Goal: Task Accomplishment & Management: Manage account settings

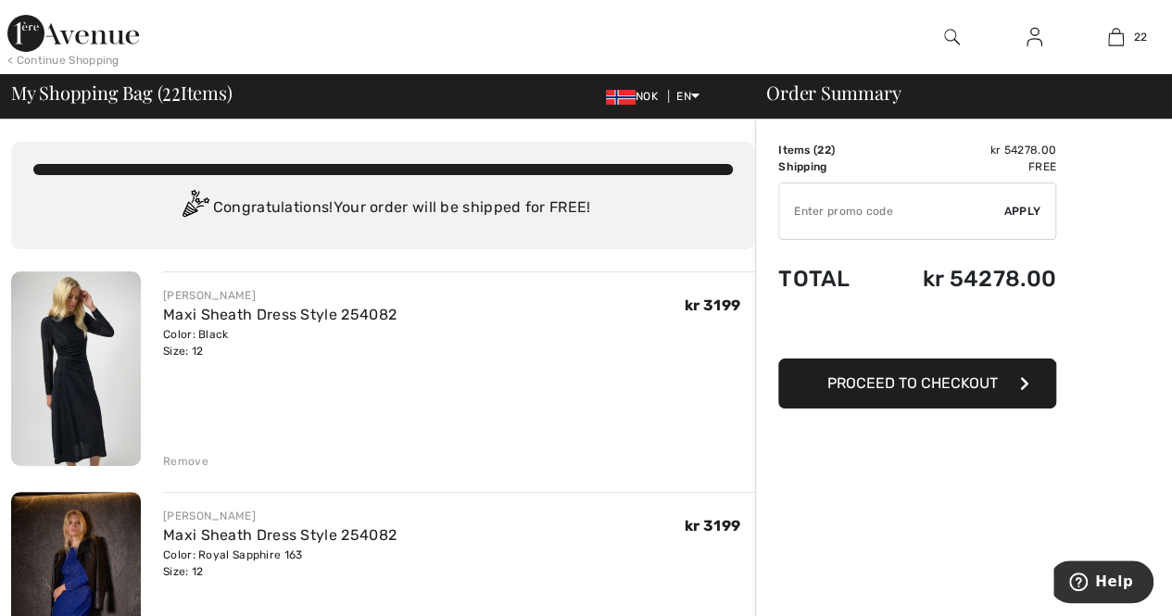
click at [74, 389] on img at bounding box center [76, 369] width 130 height 195
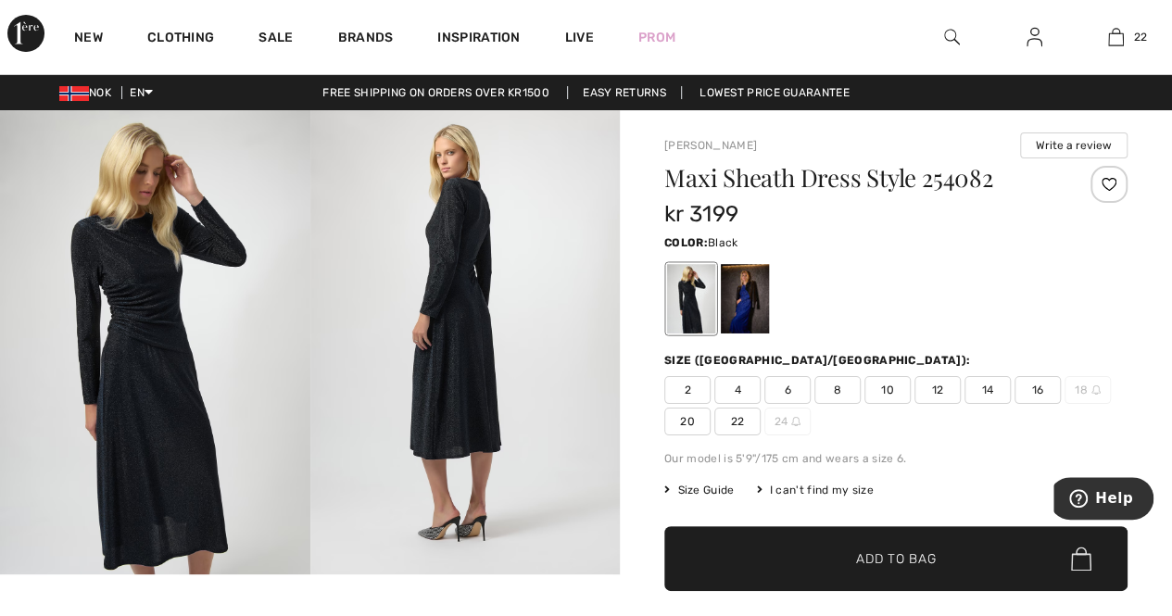
click at [186, 281] on img at bounding box center [155, 342] width 310 height 464
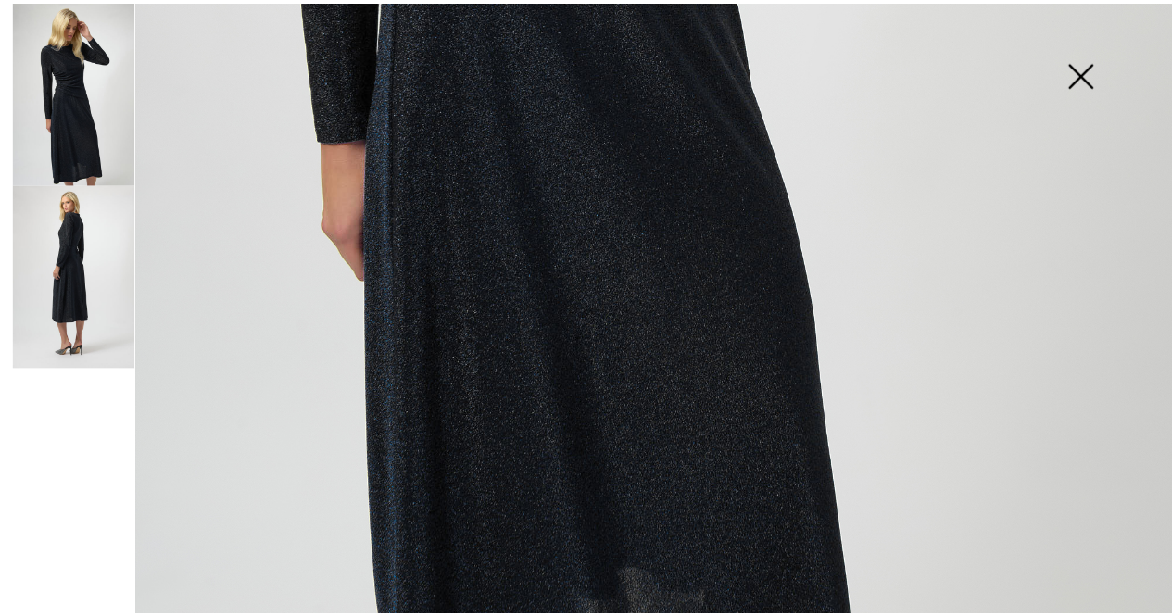
scroll to position [1003, 0]
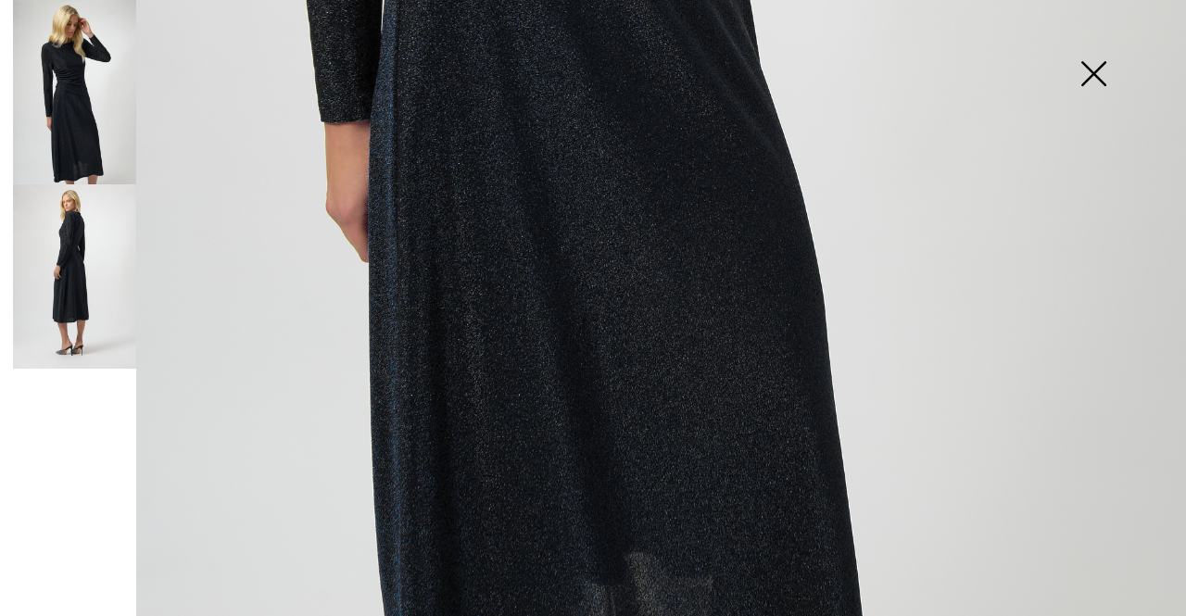
click at [1099, 70] on img at bounding box center [1093, 75] width 93 height 95
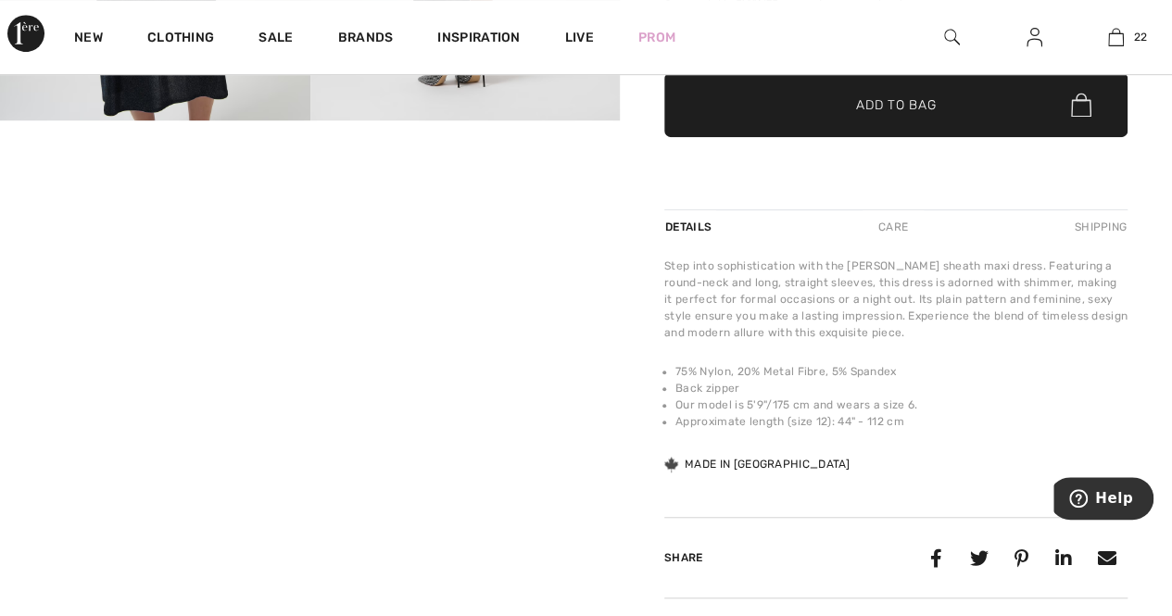
scroll to position [326, 0]
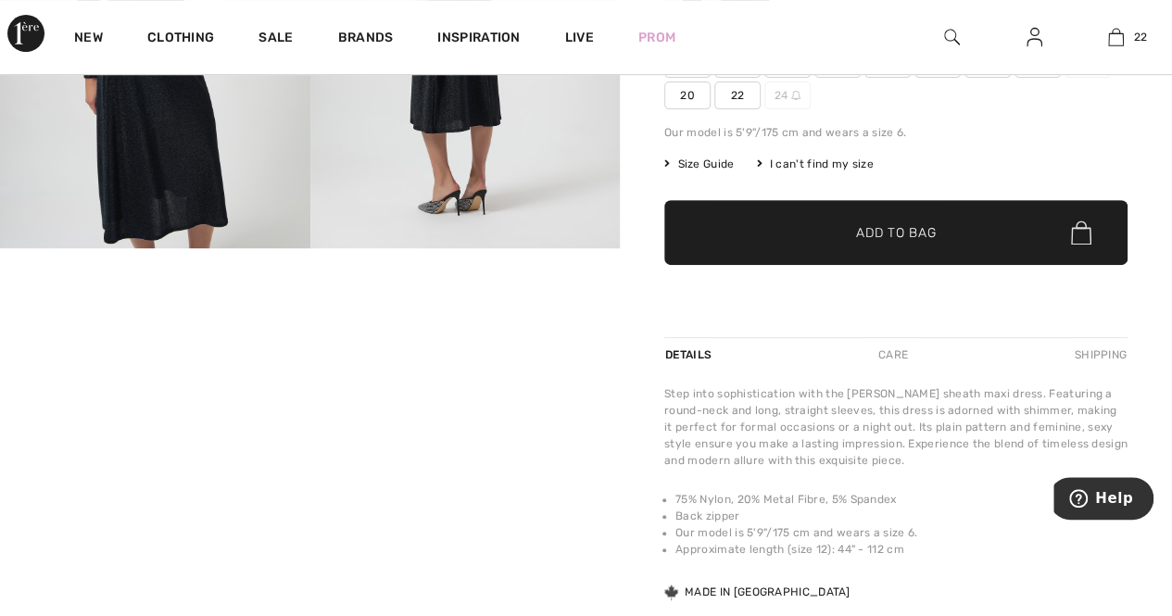
click at [57, 353] on video "Your browser does not support the video tag." at bounding box center [103, 301] width 207 height 104
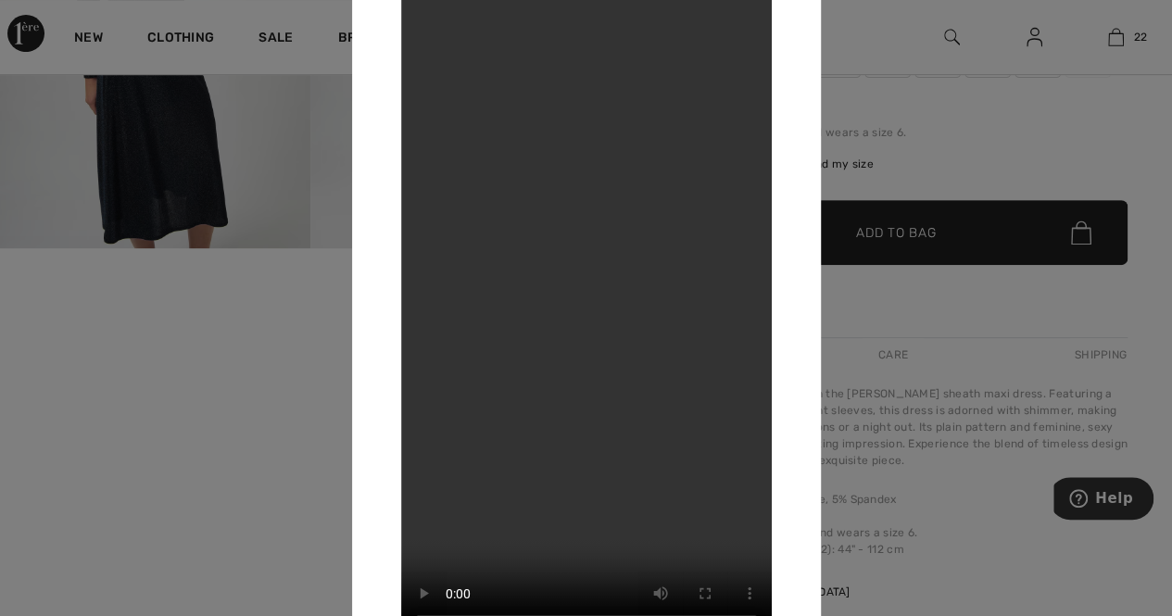
click at [1133, 147] on div at bounding box center [586, 308] width 1172 height 616
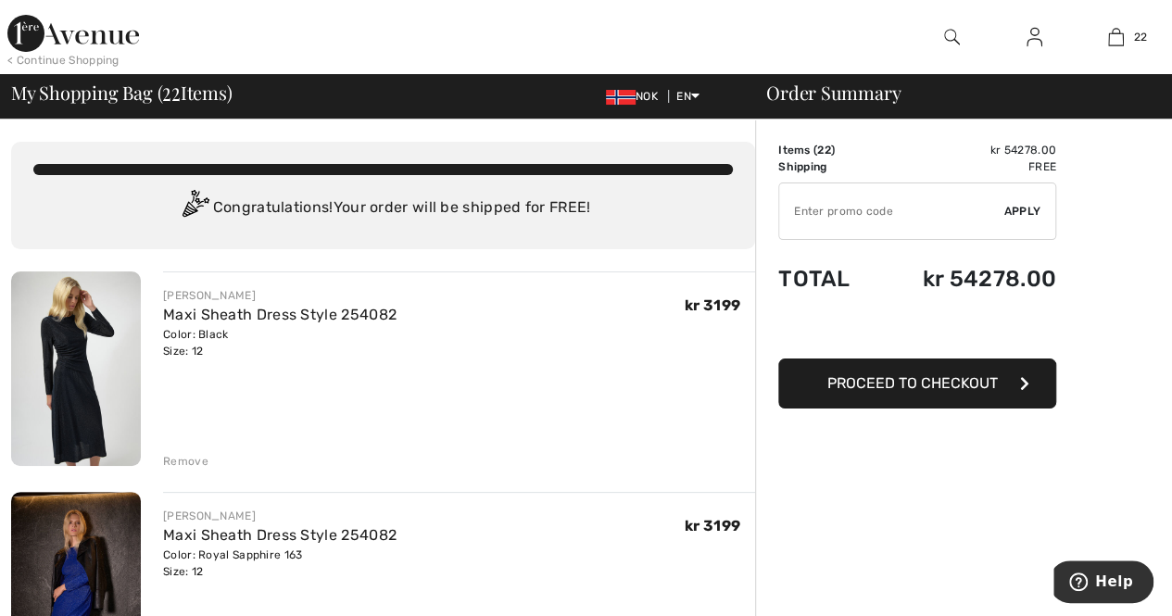
click at [185, 455] on div "Remove" at bounding box center [185, 461] width 45 height 17
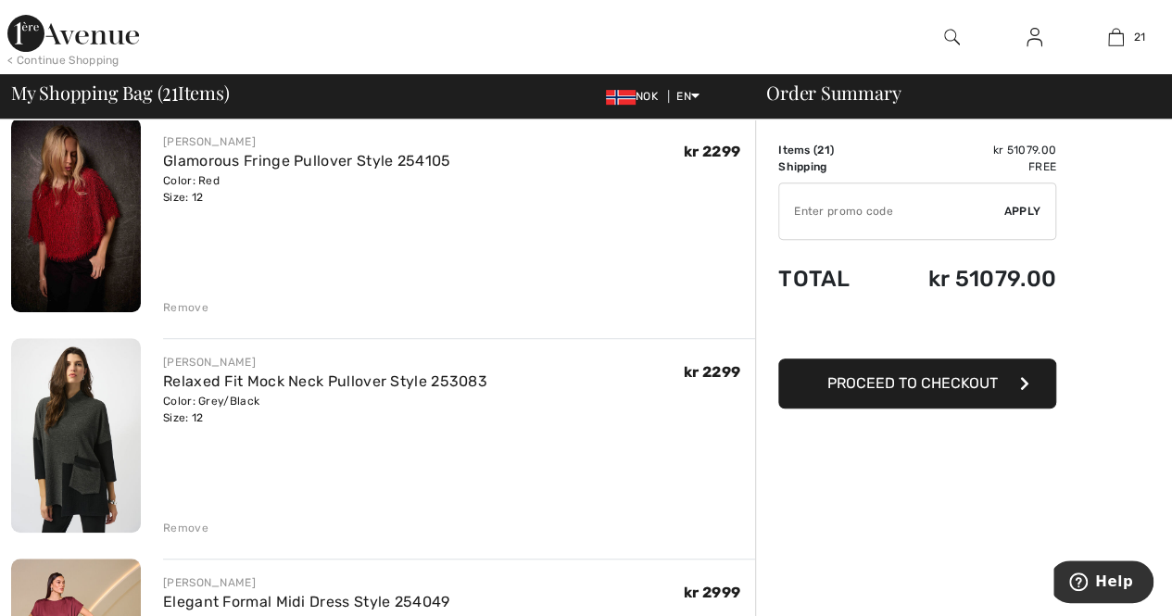
scroll to position [416, 0]
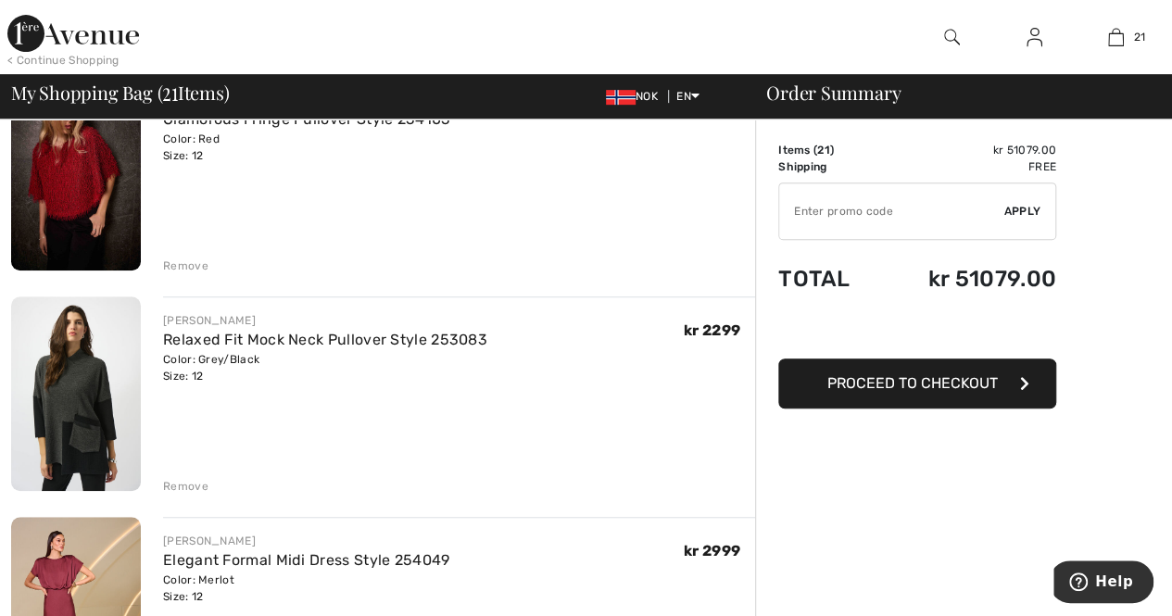
click at [180, 480] on div "Remove" at bounding box center [185, 486] width 45 height 17
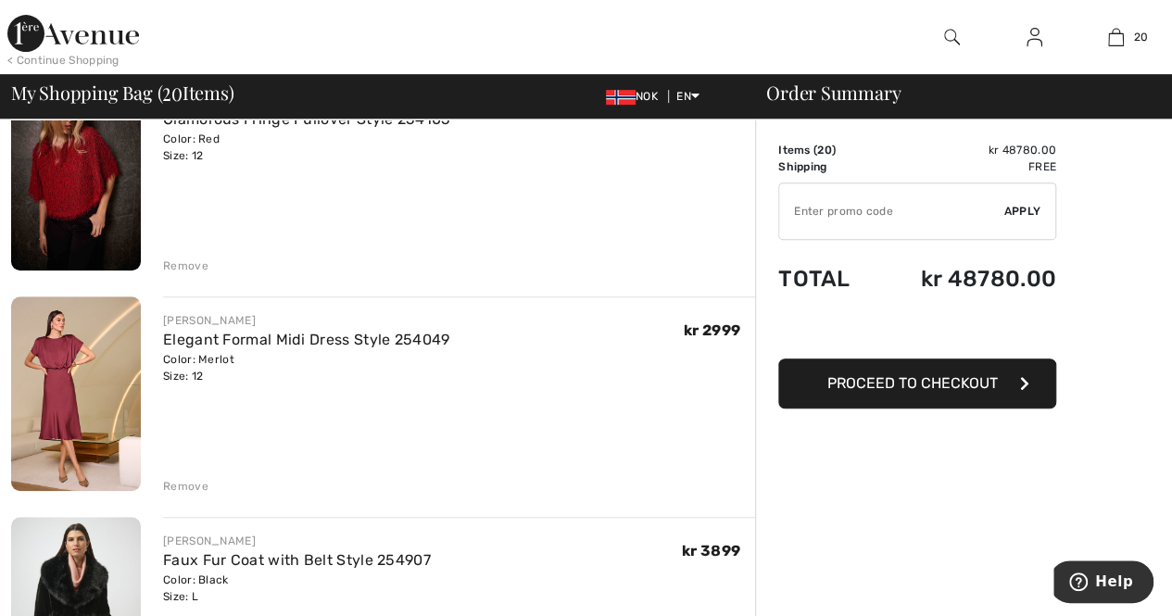
click at [78, 436] on img at bounding box center [76, 394] width 130 height 195
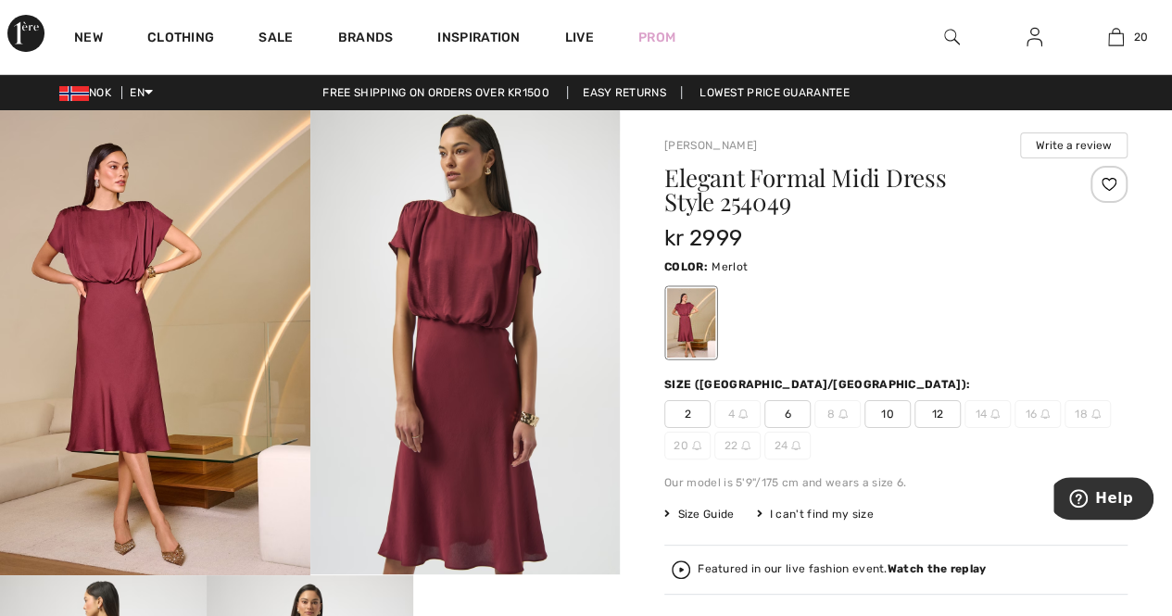
click at [174, 282] on img at bounding box center [155, 342] width 310 height 465
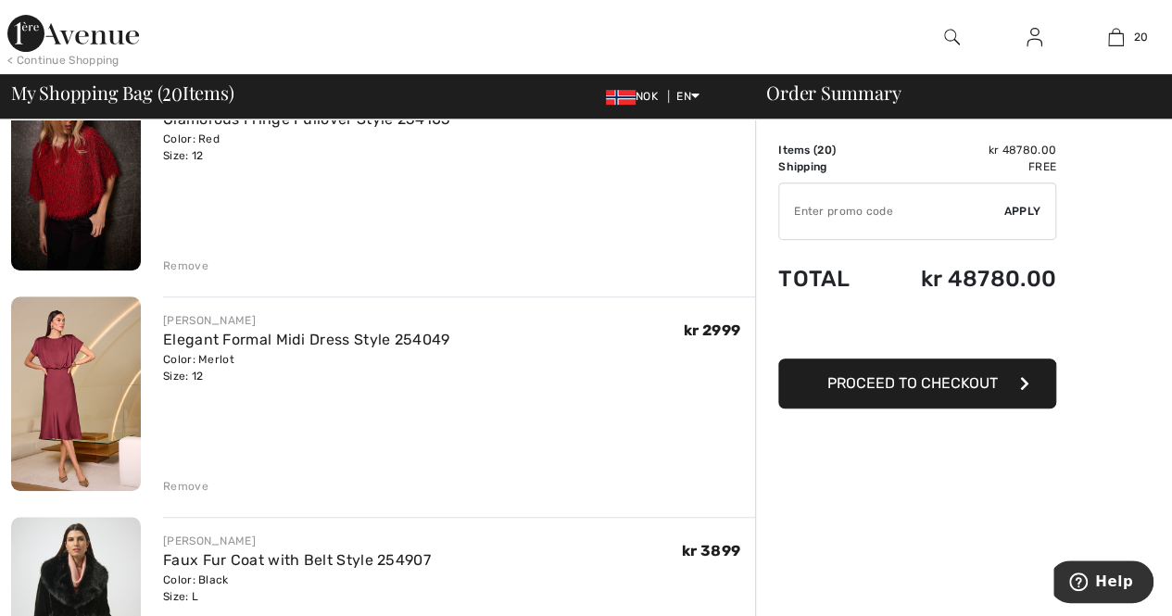
click at [192, 487] on div "Remove" at bounding box center [185, 486] width 45 height 17
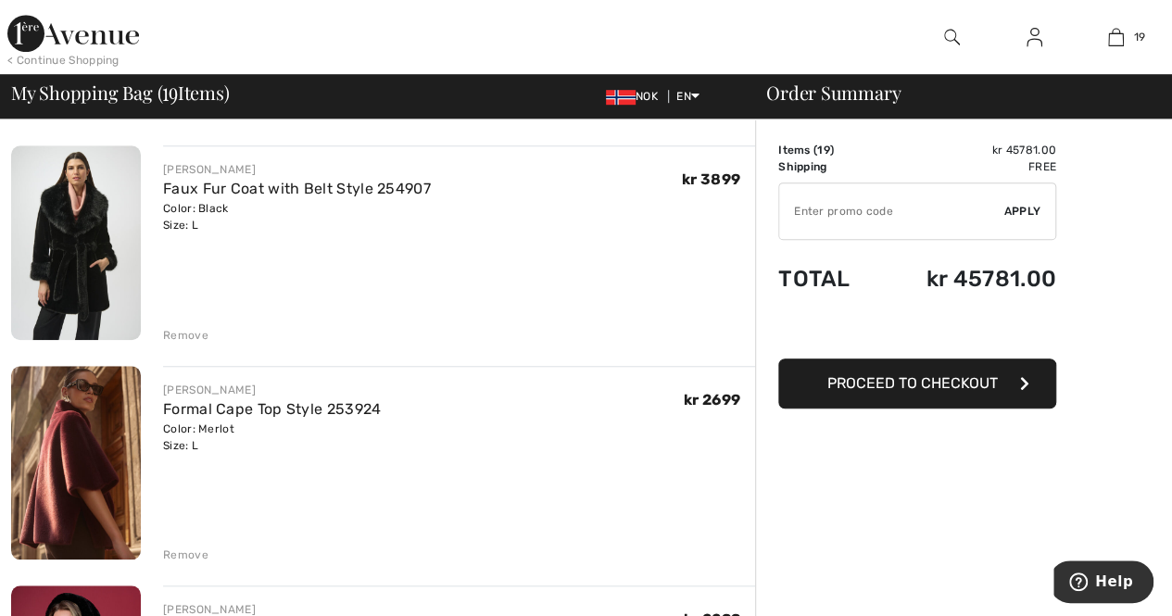
scroll to position [578, 0]
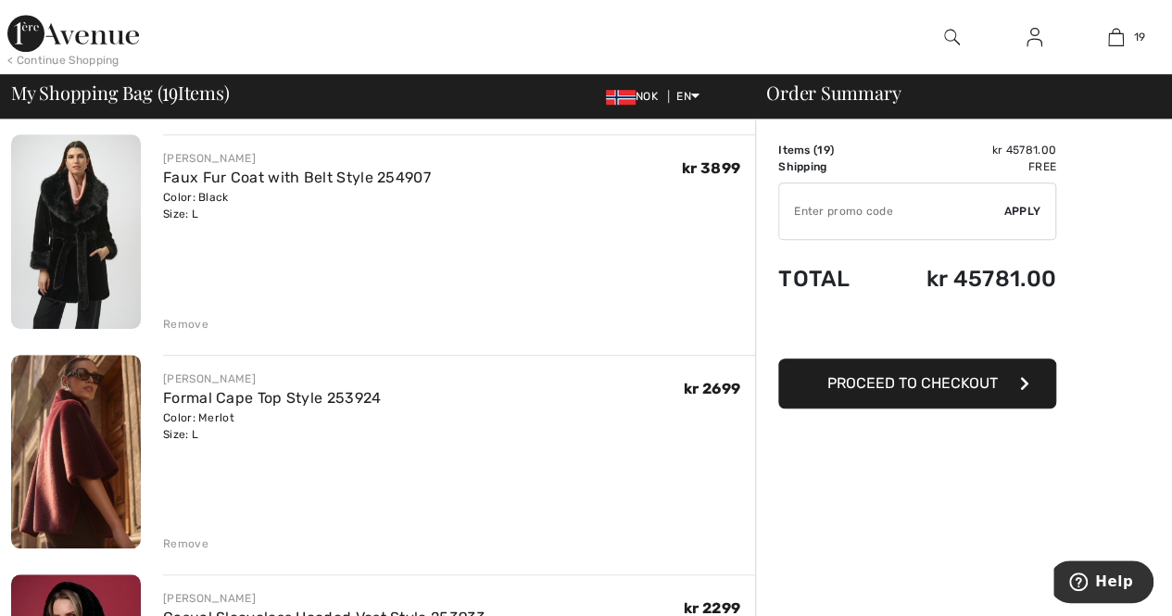
click at [87, 438] on img at bounding box center [76, 452] width 130 height 195
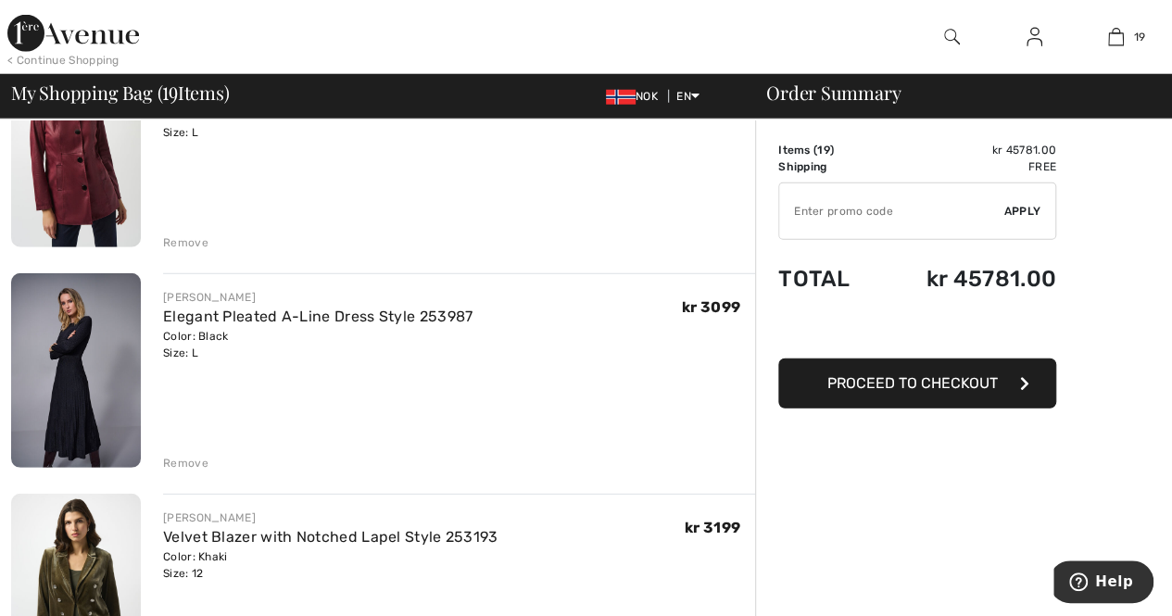
scroll to position [2499, 0]
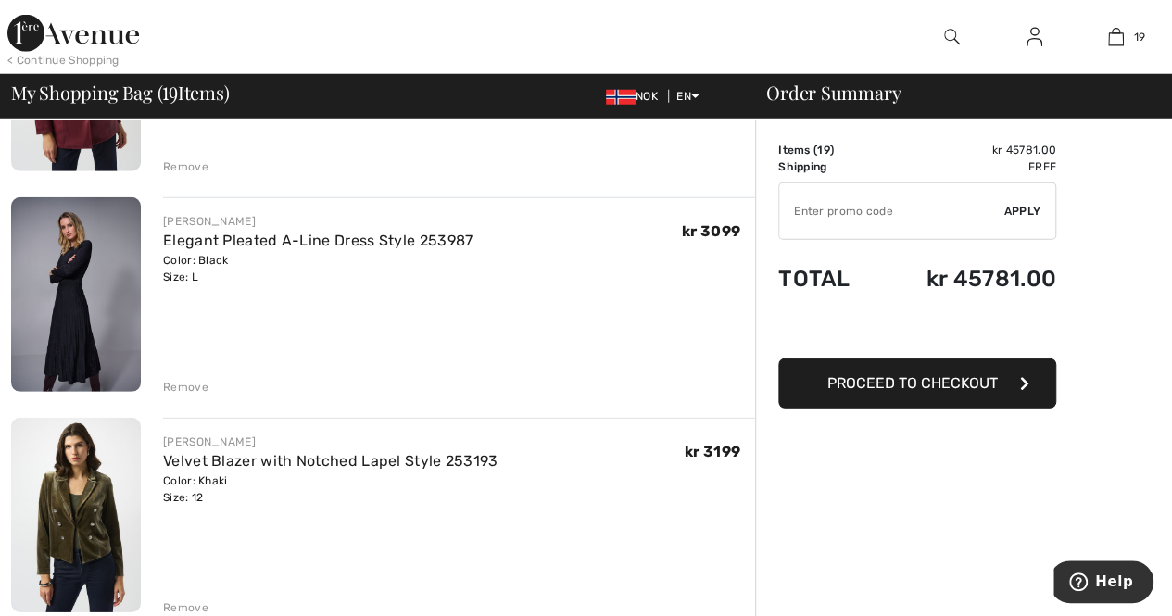
click at [86, 316] on img at bounding box center [76, 294] width 130 height 195
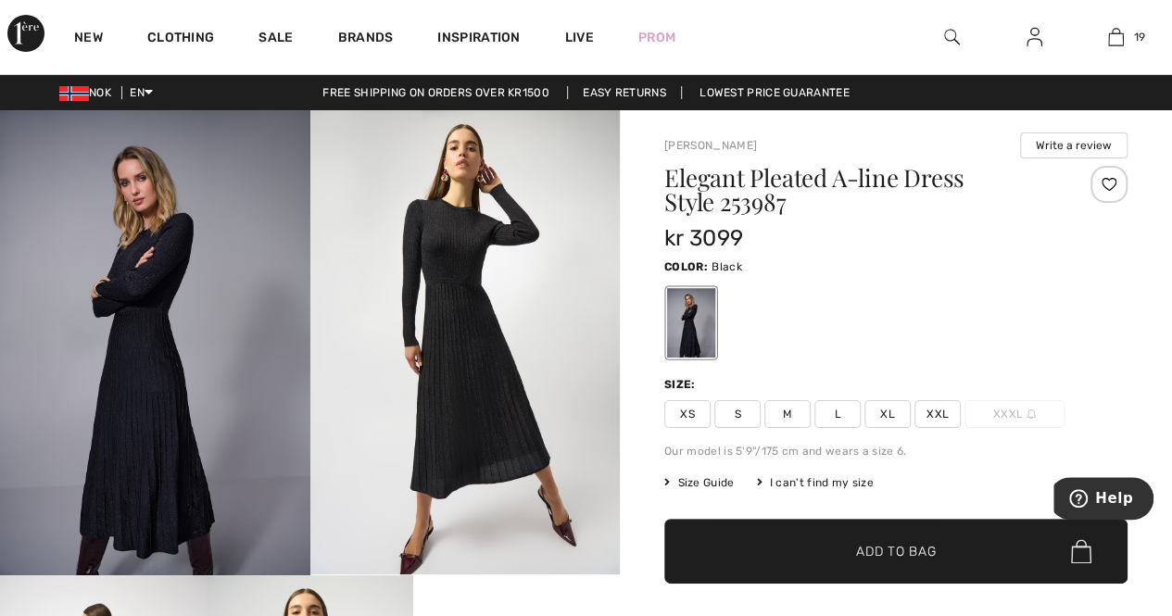
click at [200, 379] on img at bounding box center [155, 342] width 310 height 465
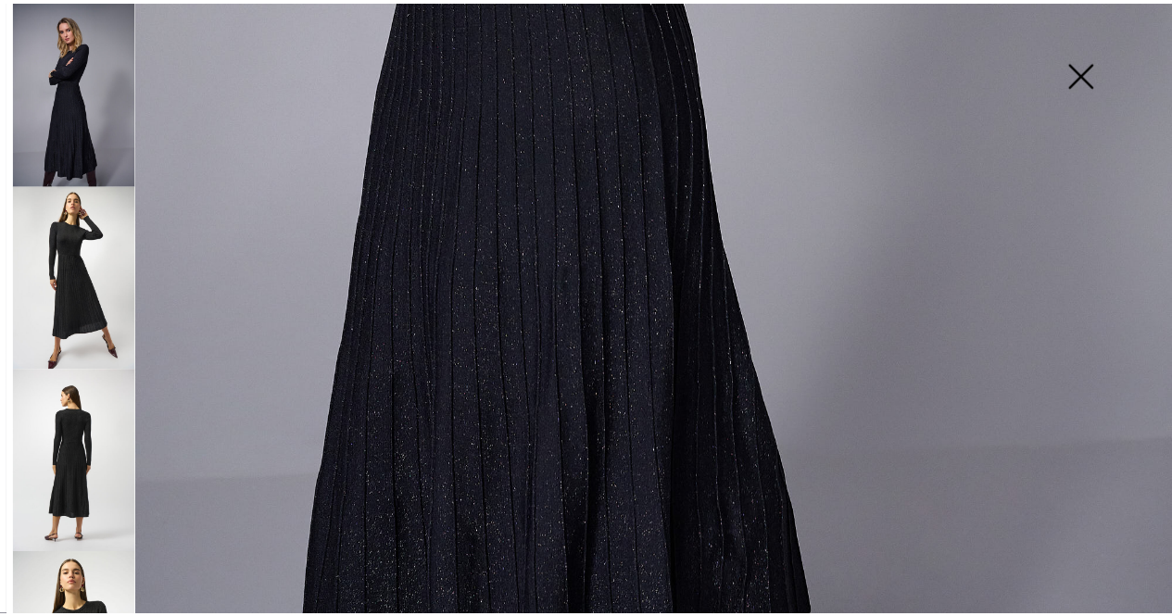
scroll to position [462, 0]
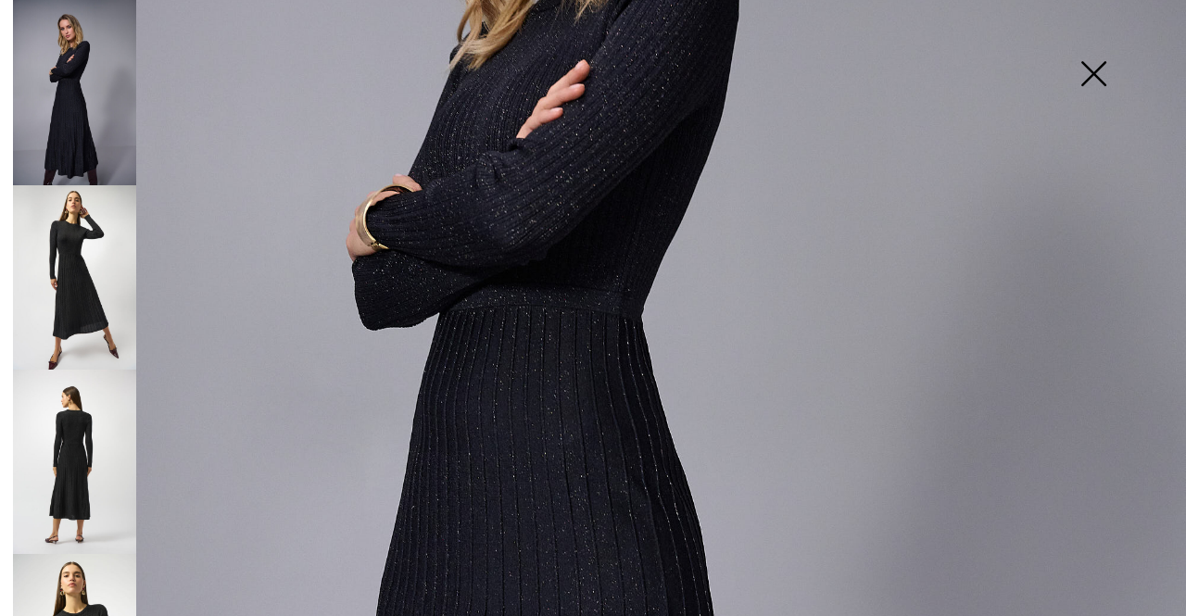
click at [92, 464] on img at bounding box center [74, 462] width 123 height 184
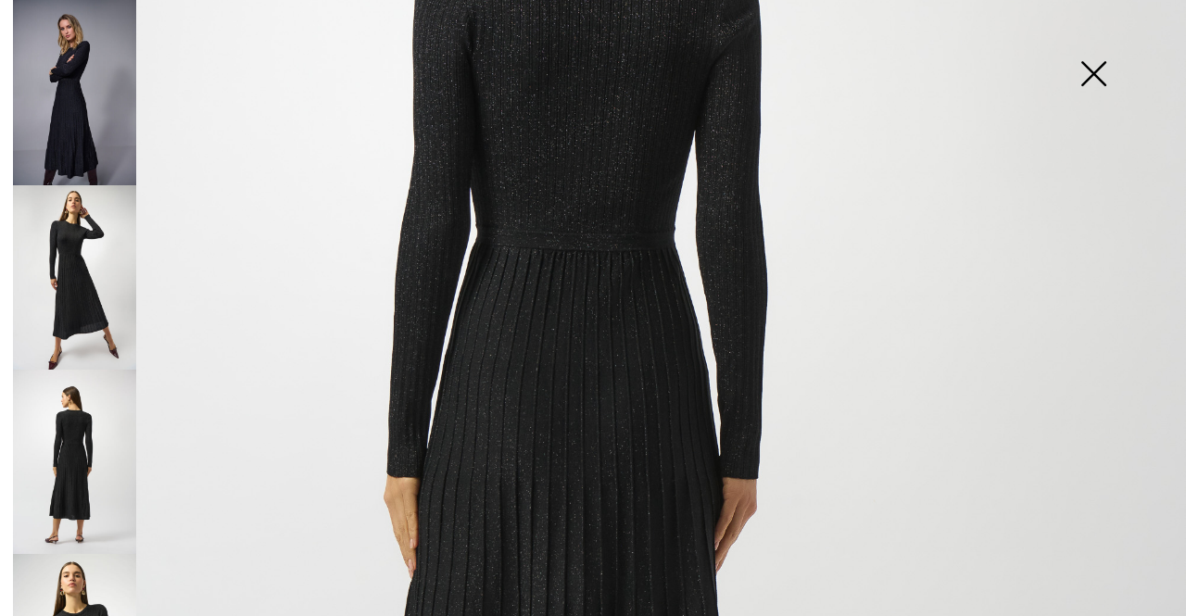
click at [1088, 70] on img at bounding box center [1093, 75] width 93 height 95
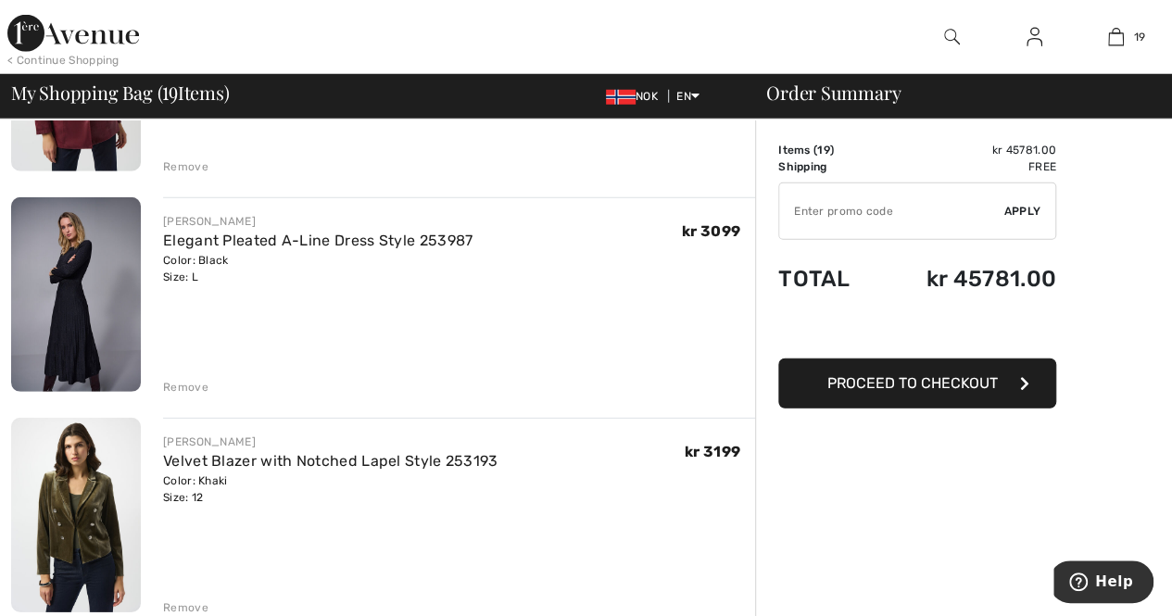
click at [190, 381] on div "Remove" at bounding box center [185, 387] width 45 height 17
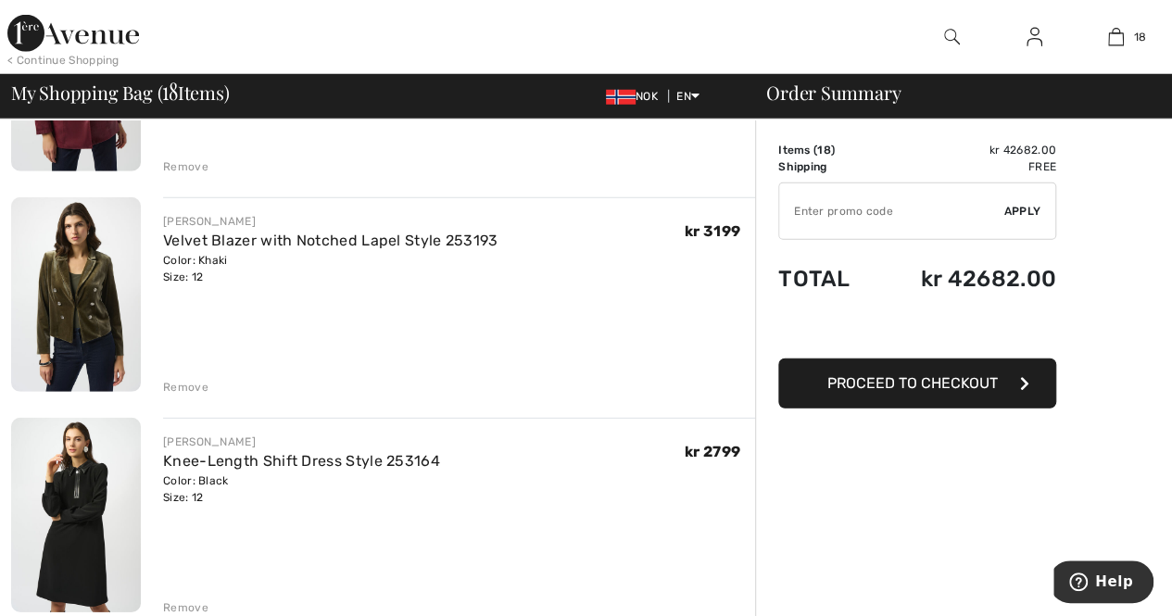
click at [58, 281] on img at bounding box center [76, 294] width 130 height 195
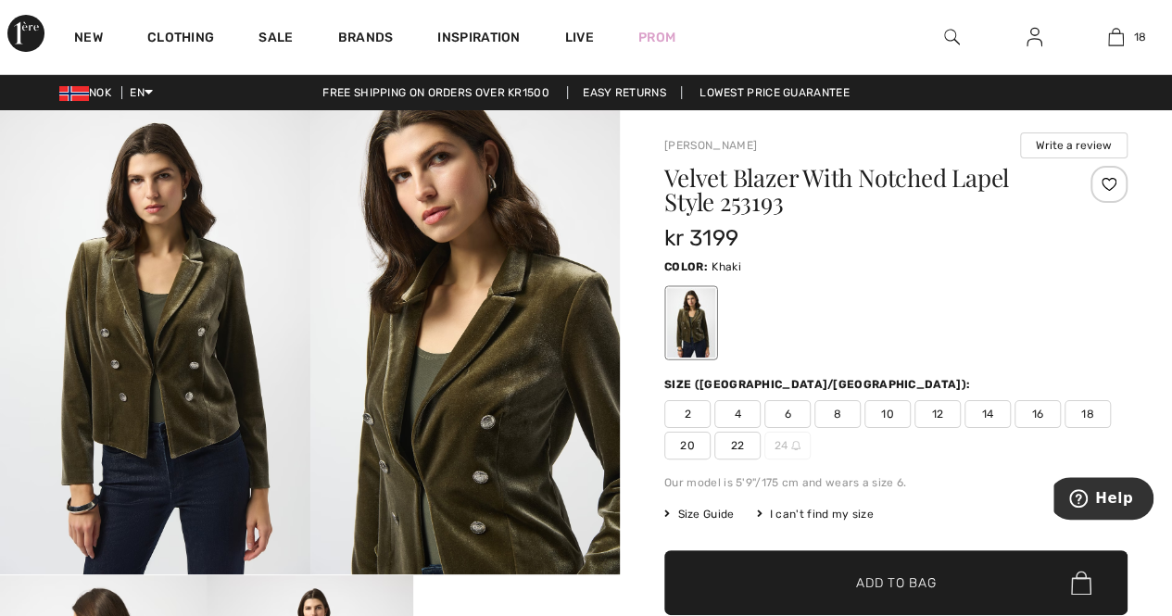
click at [196, 330] on img at bounding box center [155, 342] width 310 height 464
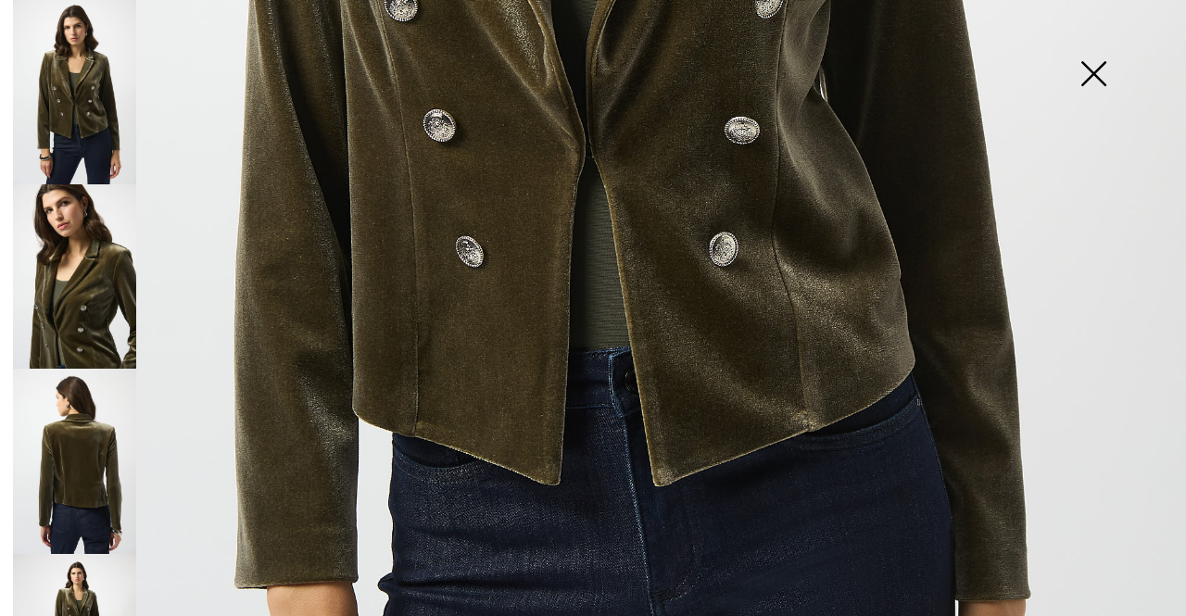
scroll to position [860, 0]
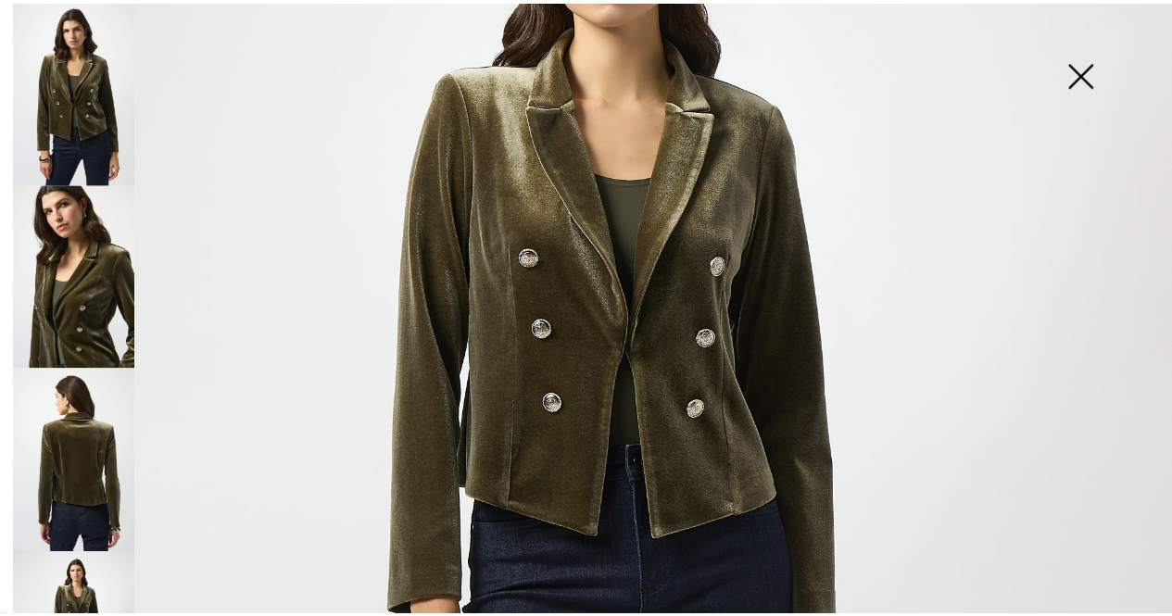
scroll to position [57, 0]
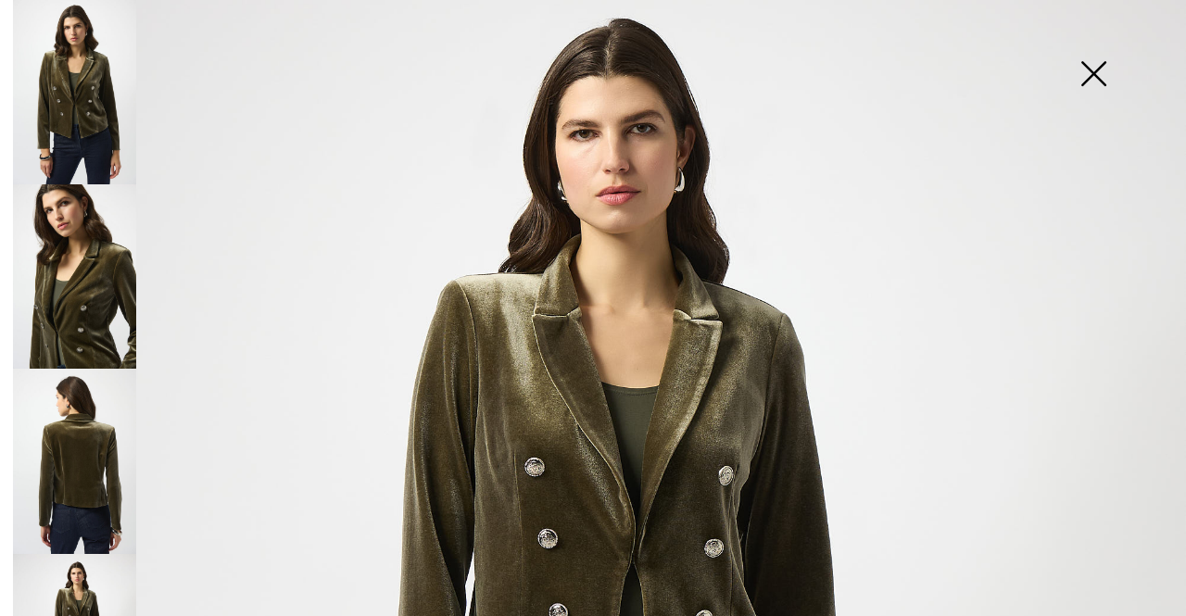
click at [1092, 76] on img at bounding box center [1093, 75] width 93 height 95
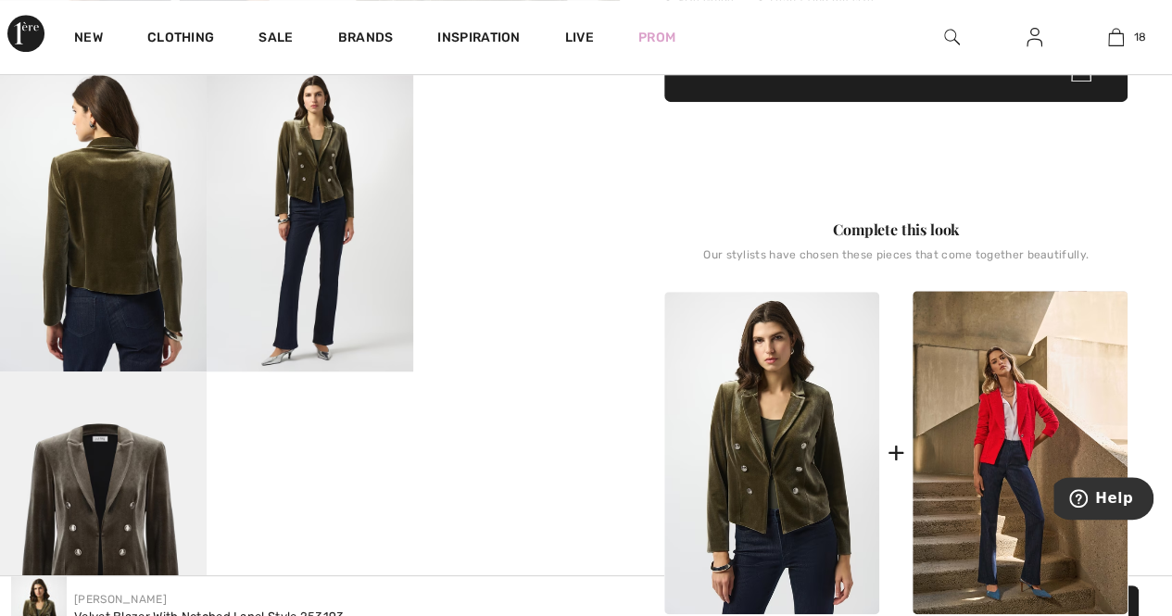
scroll to position [509, 0]
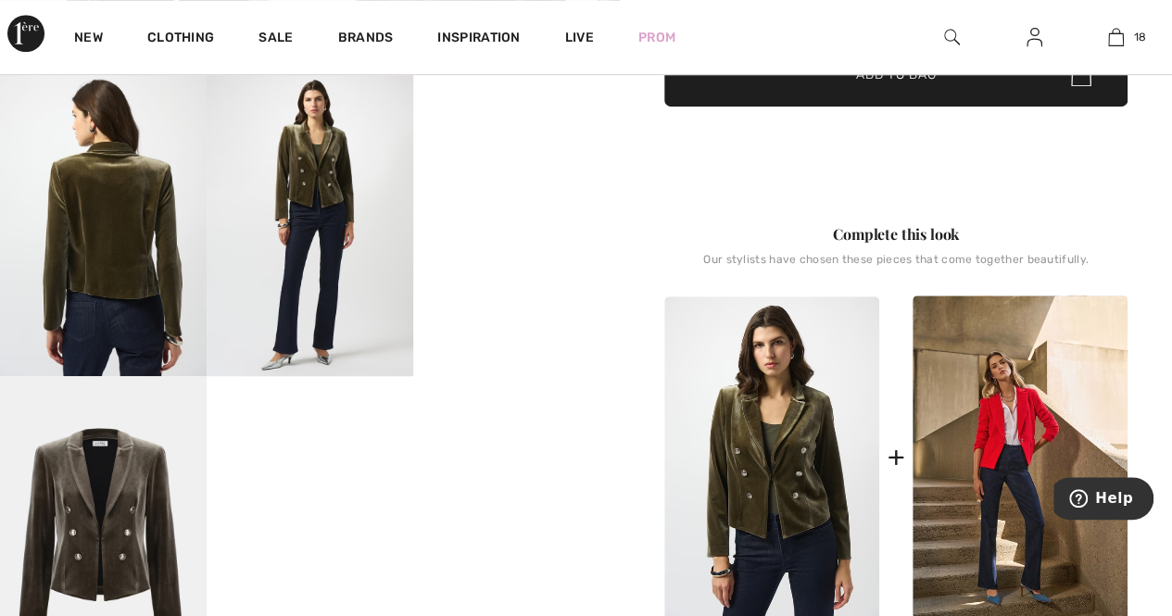
click at [506, 171] on video "Your browser does not support the video tag." at bounding box center [516, 119] width 207 height 104
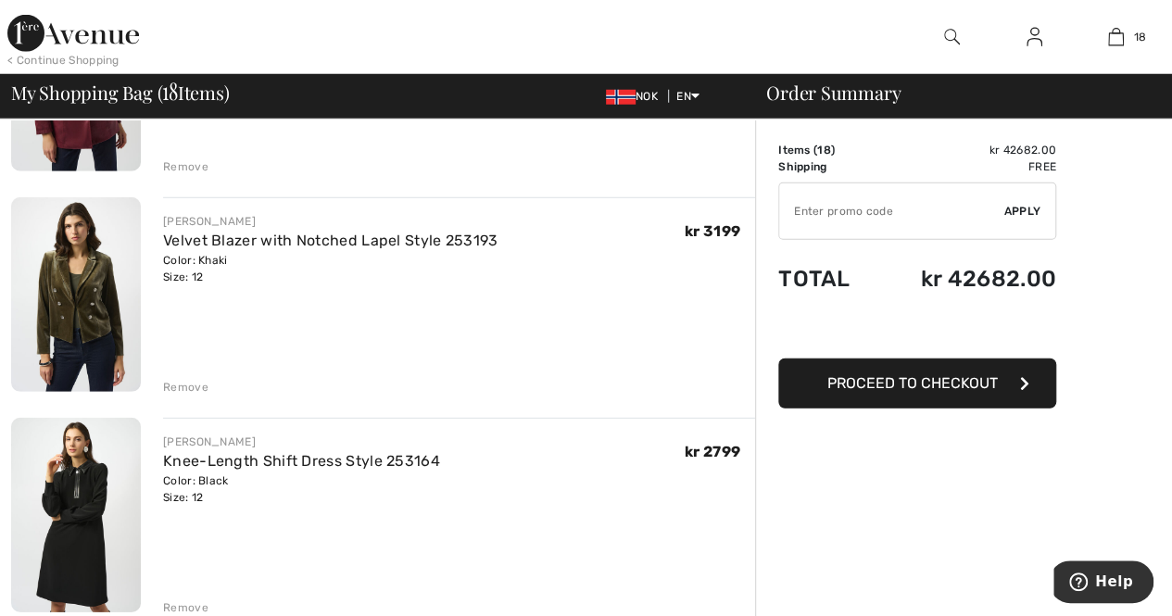
click at [198, 379] on div "Remove" at bounding box center [185, 387] width 45 height 17
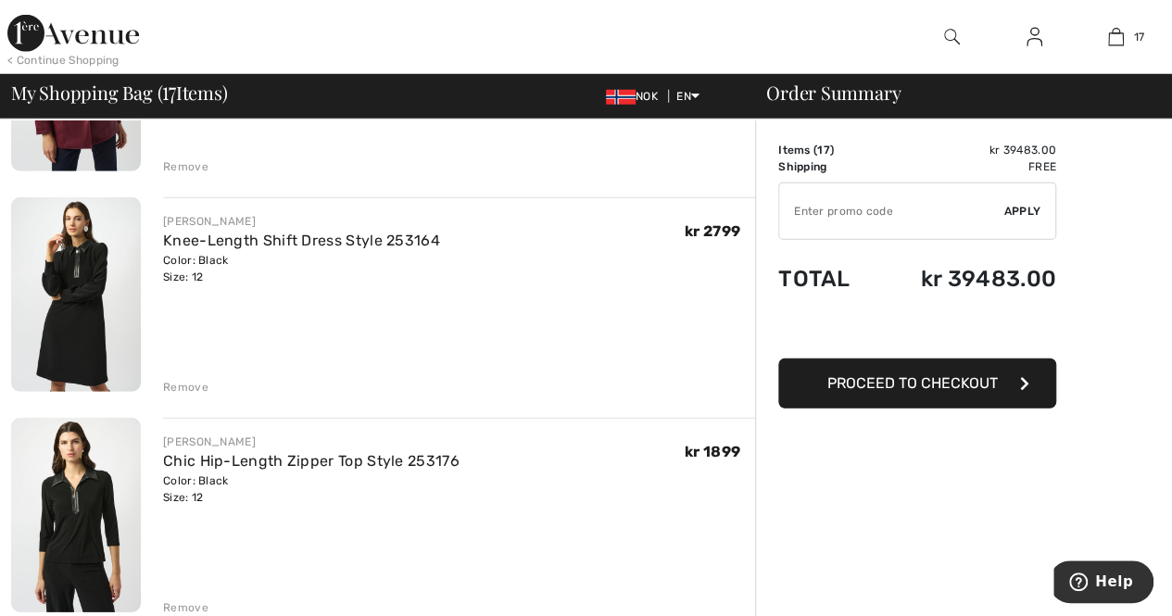
click at [193, 386] on div "Remove" at bounding box center [185, 387] width 45 height 17
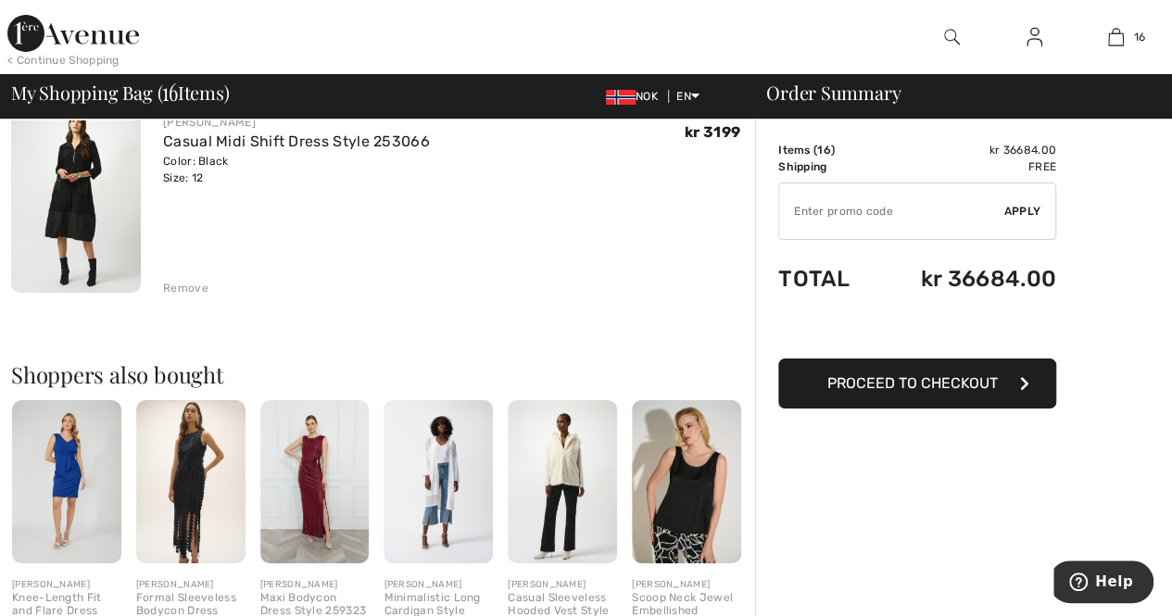
scroll to position [3273, 0]
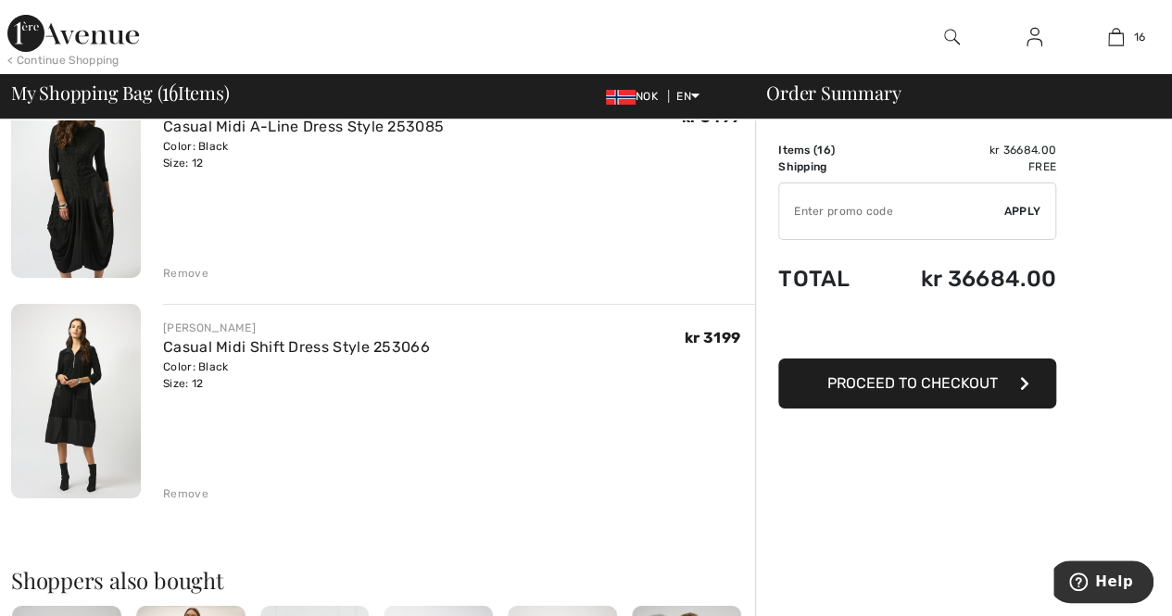
click at [95, 406] on img at bounding box center [76, 401] width 130 height 195
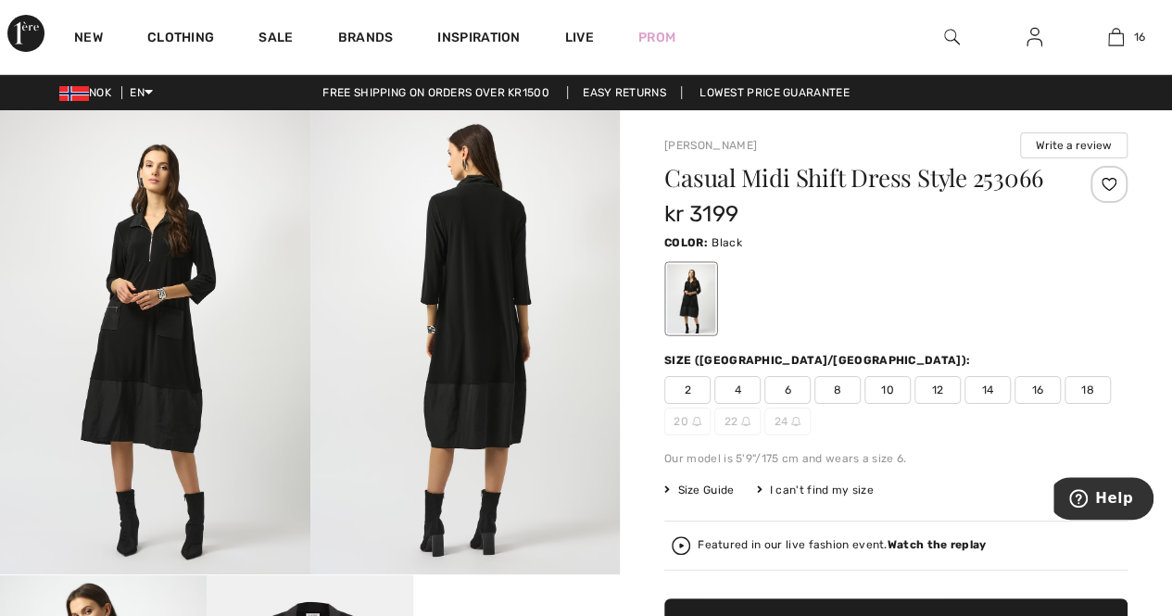
click at [148, 323] on img at bounding box center [155, 342] width 310 height 464
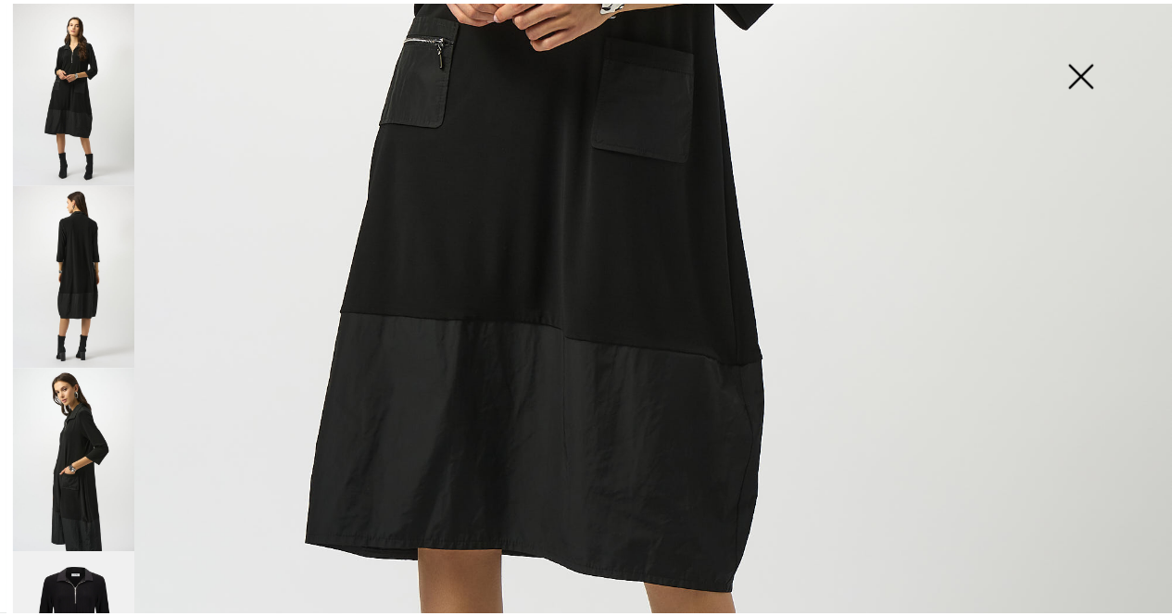
scroll to position [737, 0]
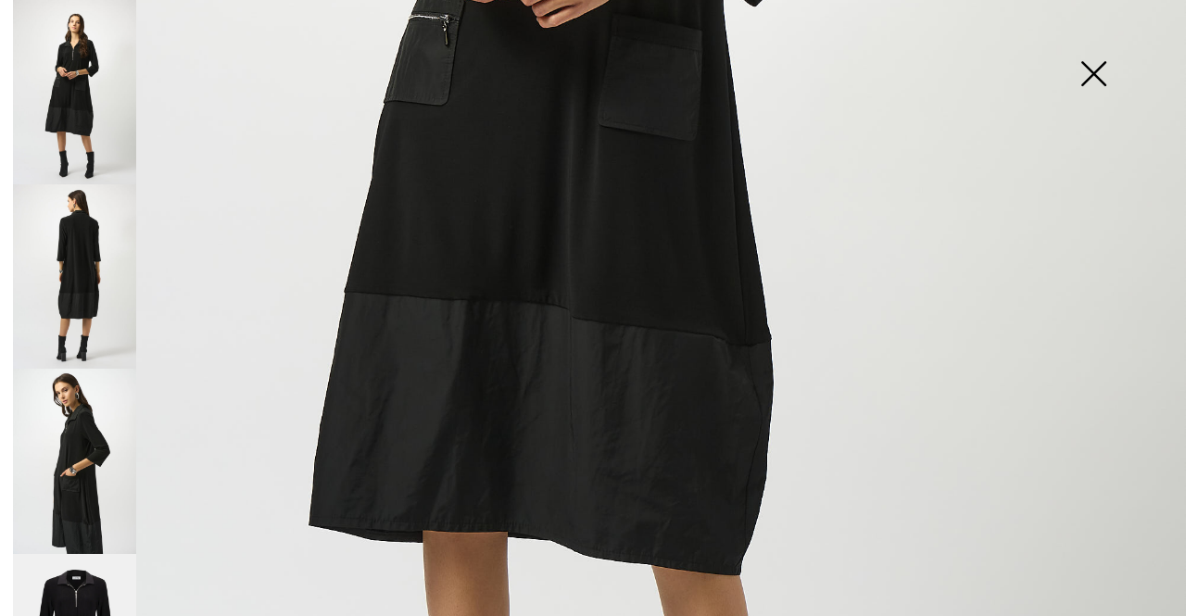
click at [1086, 69] on img at bounding box center [1093, 75] width 93 height 95
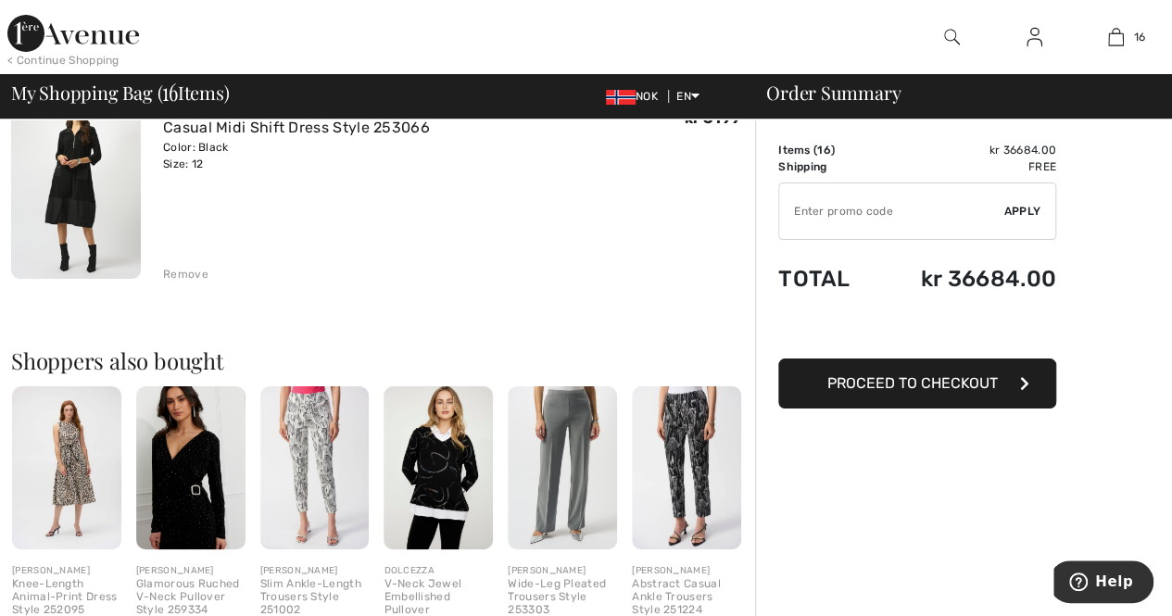
click at [179, 273] on div "Remove" at bounding box center [185, 274] width 45 height 17
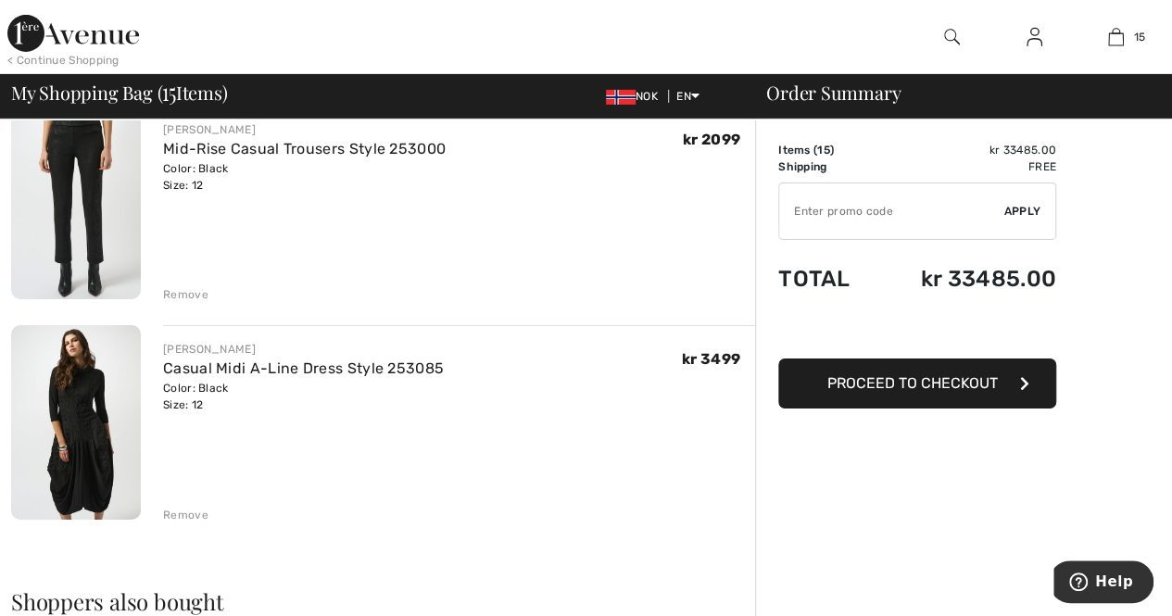
scroll to position [3027, 0]
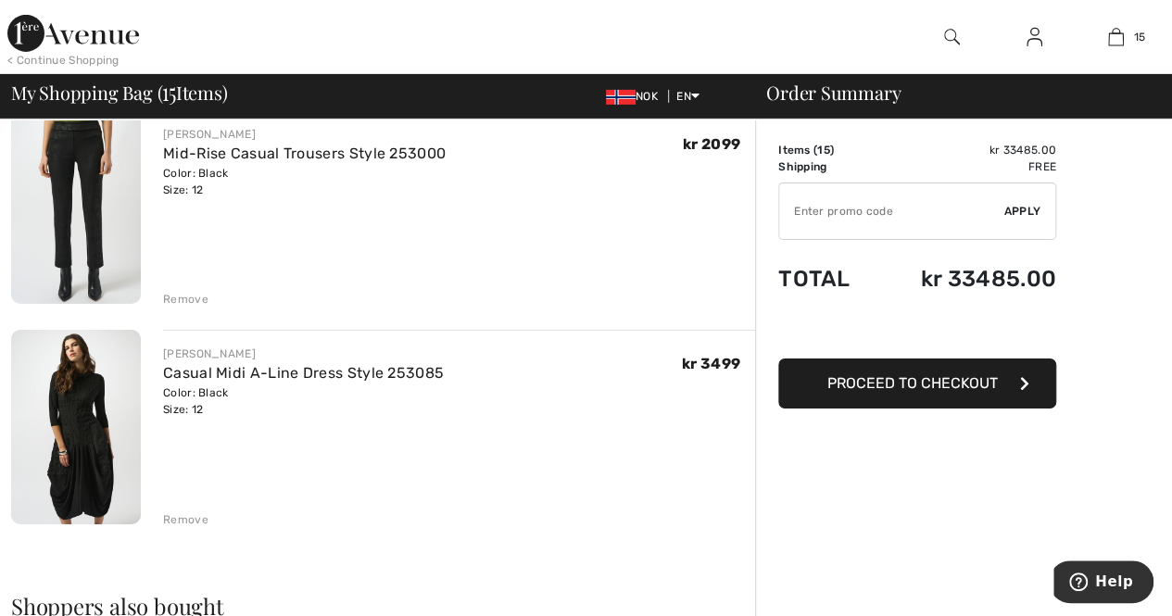
click at [113, 457] on img at bounding box center [76, 427] width 130 height 195
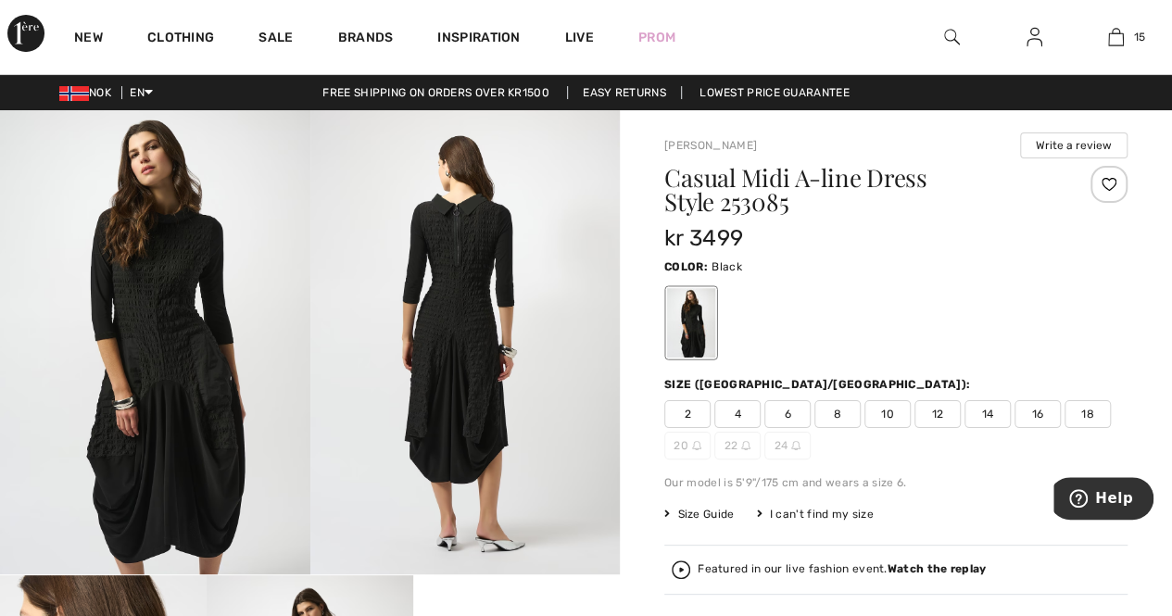
click at [183, 285] on img at bounding box center [155, 342] width 310 height 464
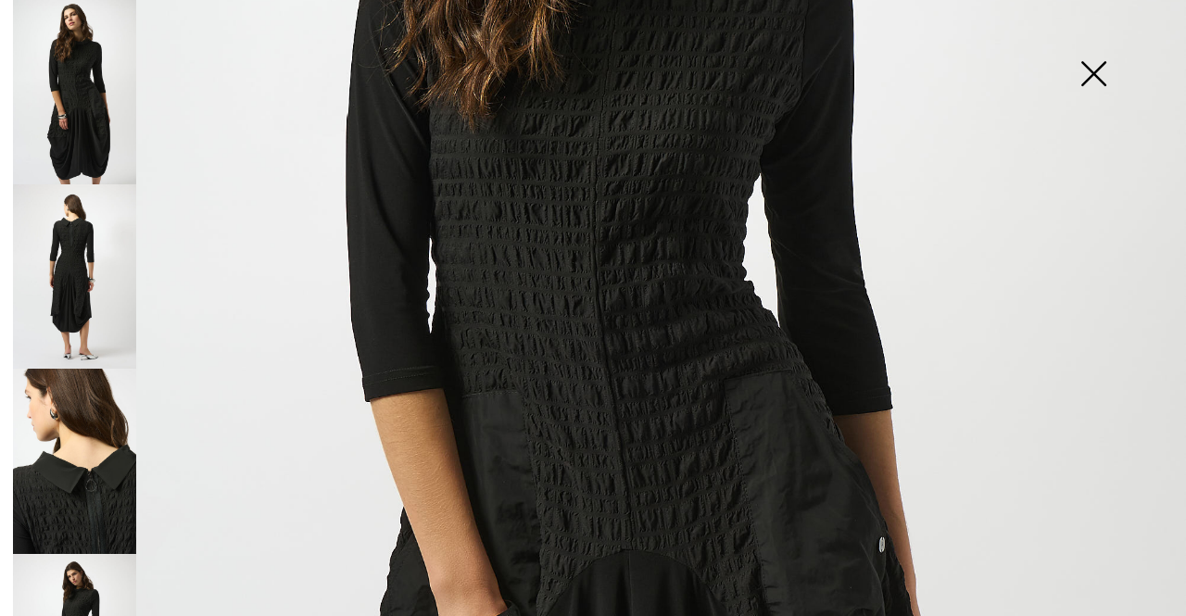
scroll to position [480, 0]
click at [93, 286] on img at bounding box center [74, 276] width 123 height 184
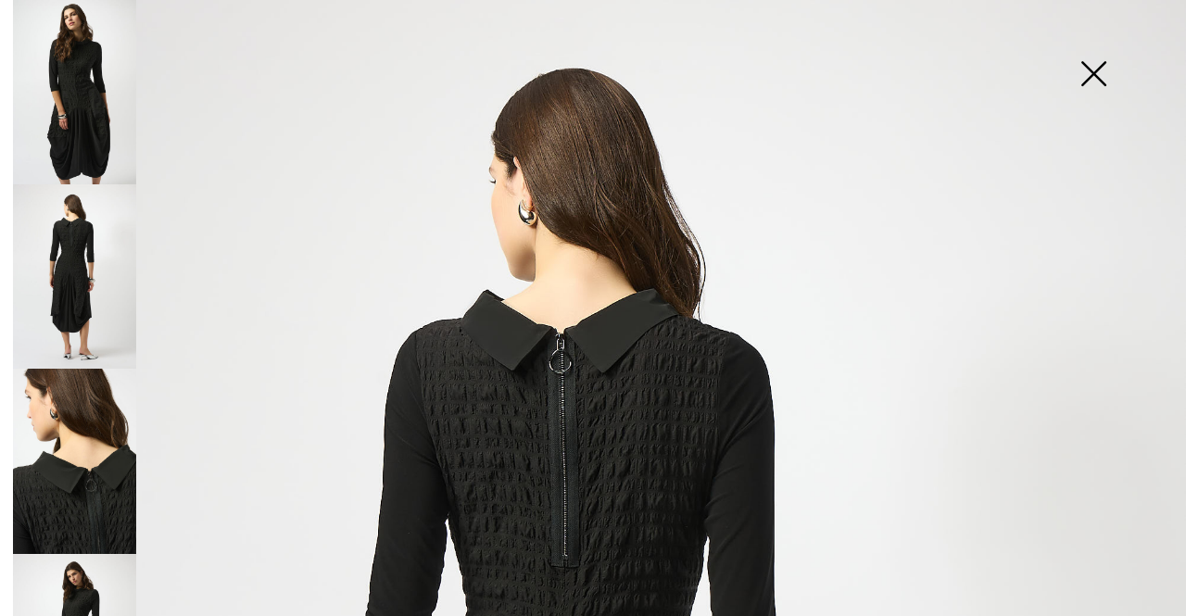
scroll to position [0, 0]
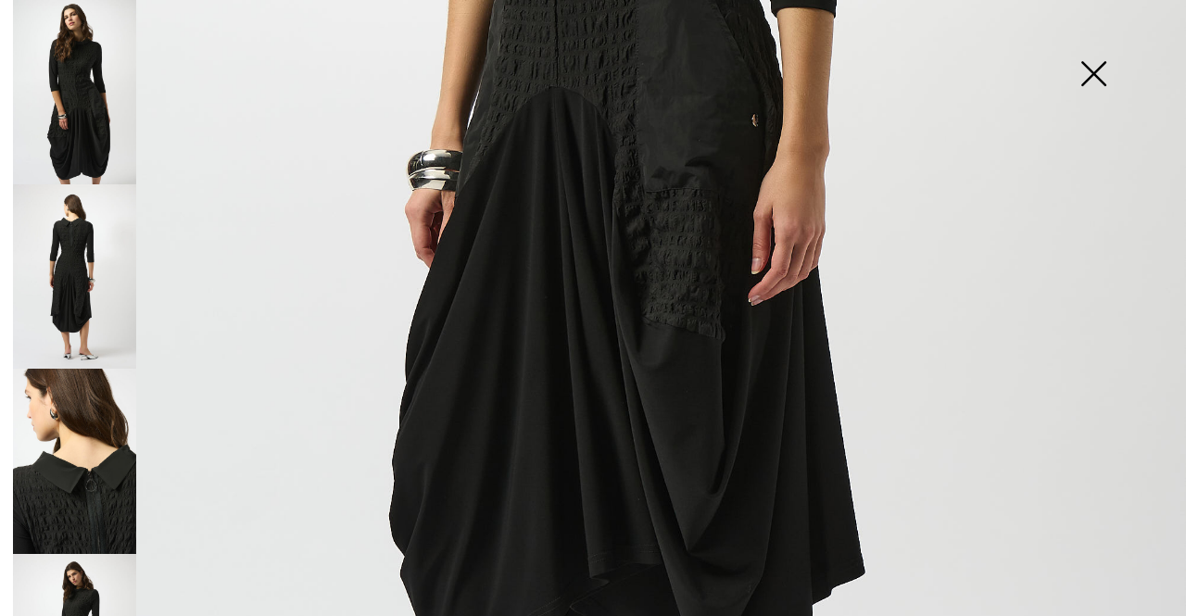
scroll to position [744, 0]
